Goal: Find specific page/section: Find specific page/section

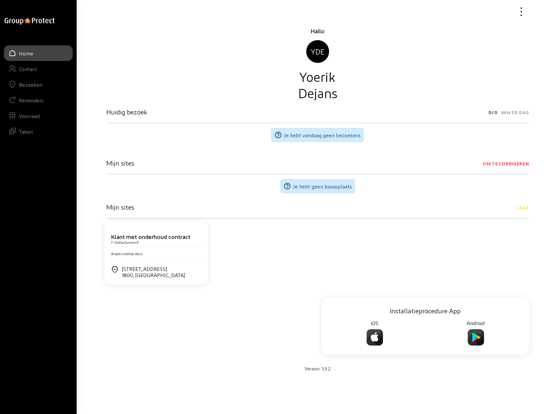
click at [32, 86] on div "Bezoeken" at bounding box center [30, 85] width 23 height 6
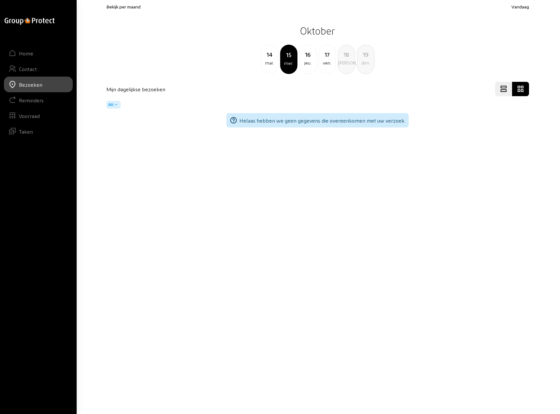
click at [305, 60] on div "jeu." at bounding box center [308, 63] width 17 height 8
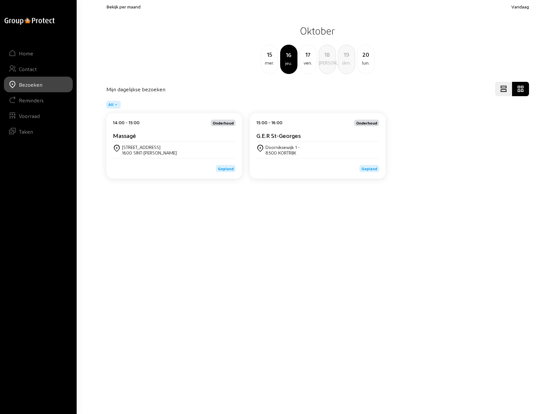
click at [145, 147] on div "[STREET_ADDRESS]" at bounding box center [149, 147] width 55 height 6
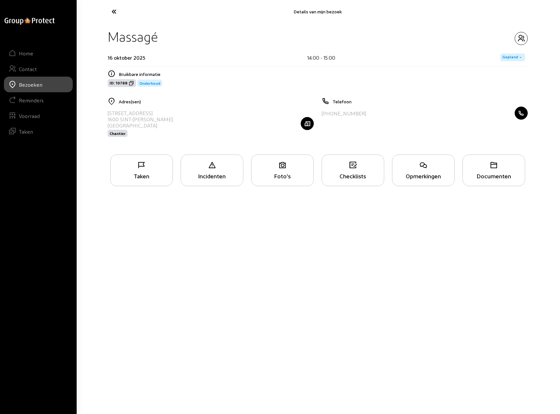
click at [427, 171] on div "Opmerkingen" at bounding box center [423, 171] width 63 height 32
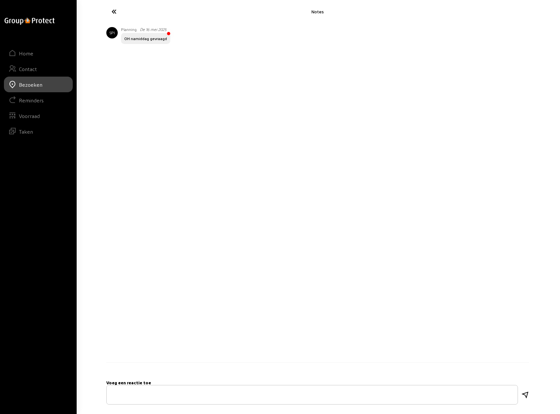
click at [114, 13] on icon at bounding box center [138, 11] width 60 height 11
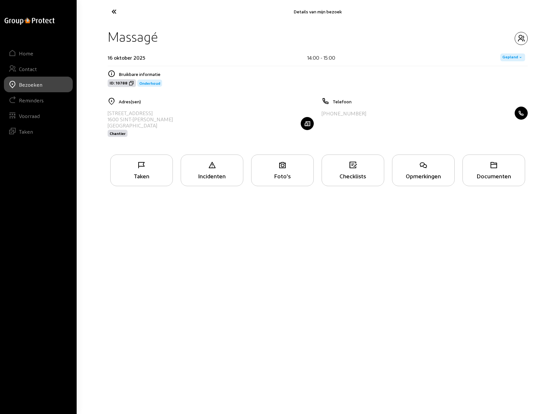
click at [114, 13] on icon at bounding box center [138, 11] width 60 height 11
